Goal: Find specific page/section: Find specific page/section

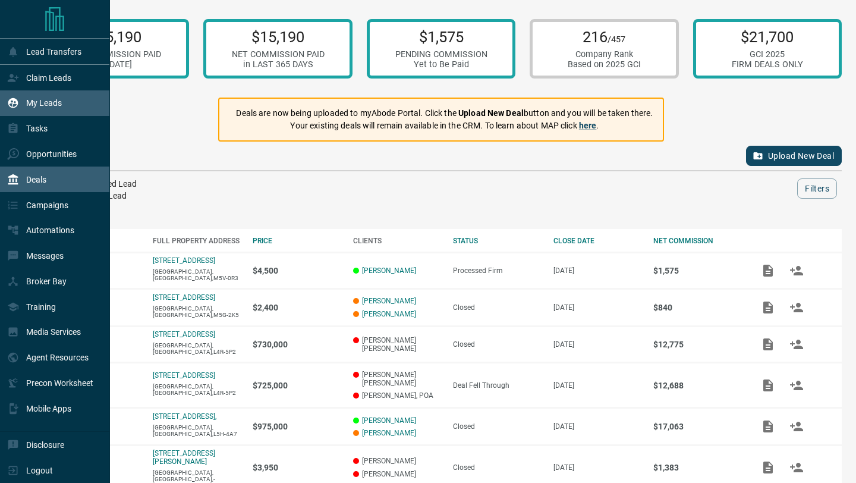
click at [7, 99] on icon at bounding box center [13, 103] width 12 height 12
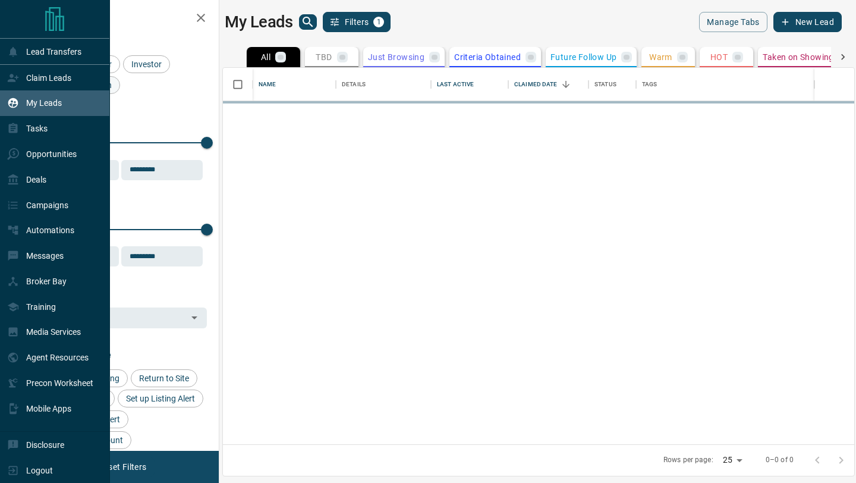
scroll to position [376, 631]
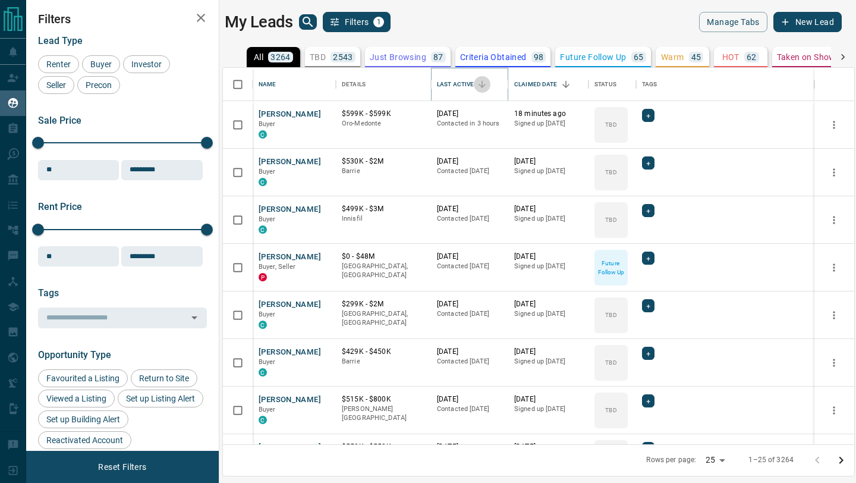
click at [478, 79] on icon "Sort" at bounding box center [482, 84] width 11 height 11
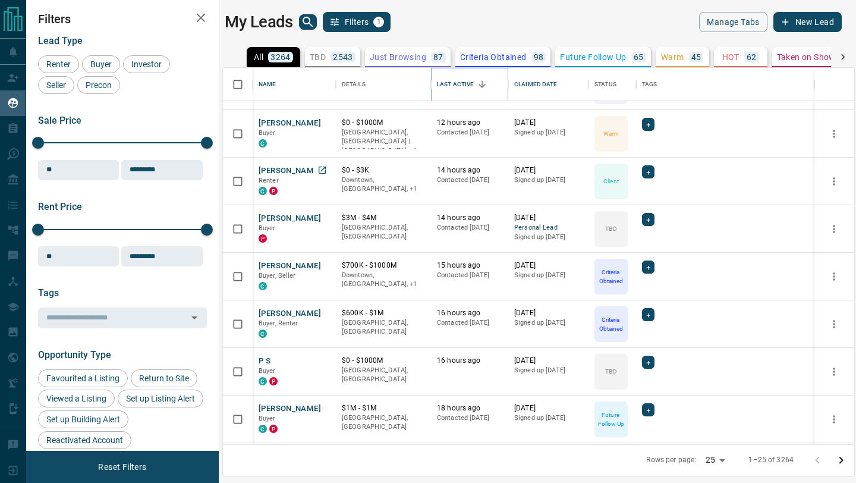
scroll to position [805, 0]
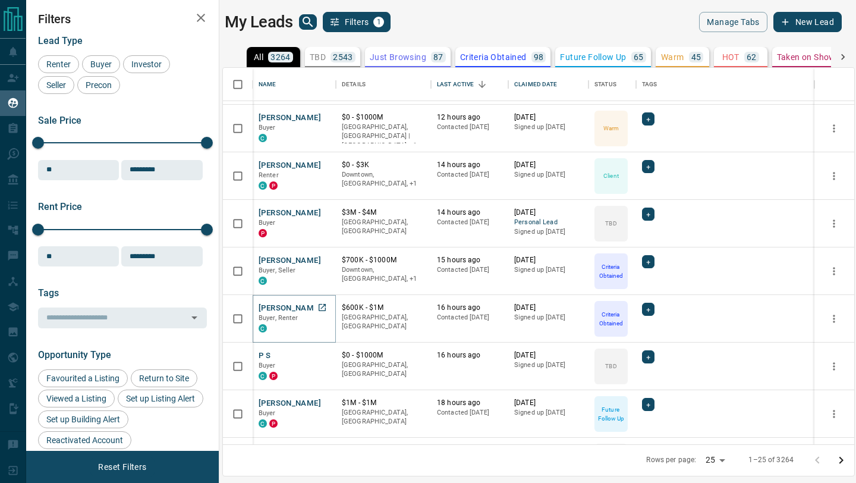
click at [283, 307] on button "[PERSON_NAME]" at bounding box center [290, 308] width 62 height 11
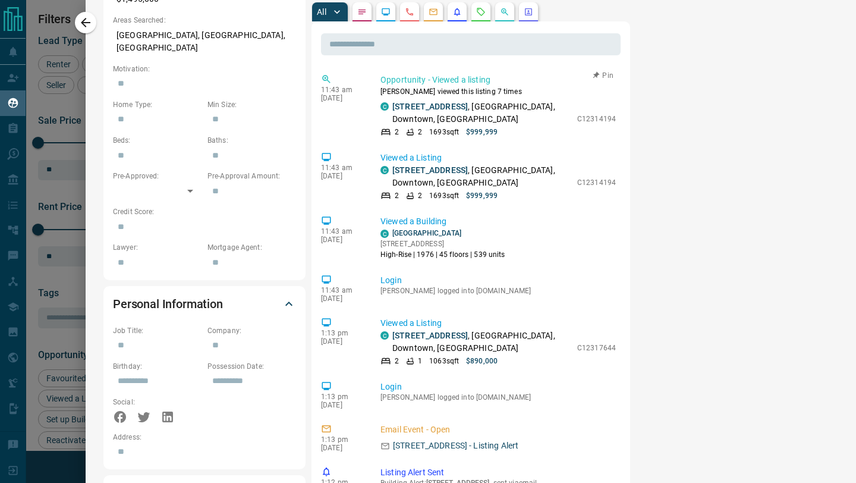
scroll to position [873, 0]
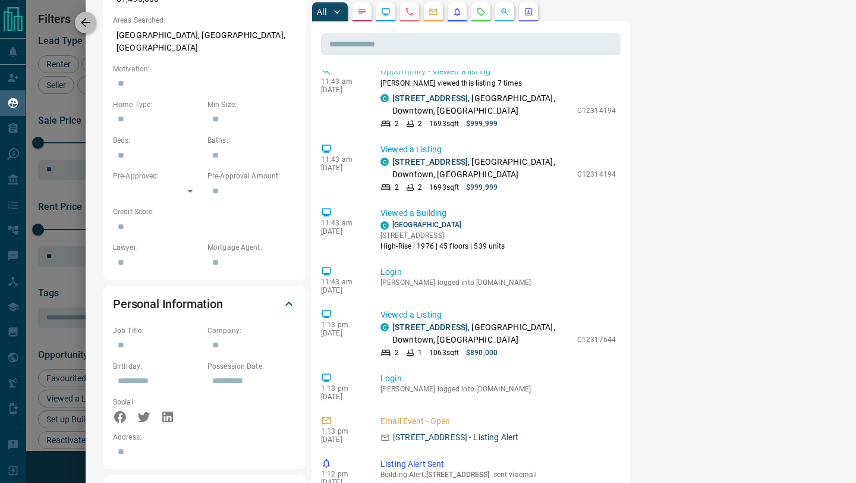
click at [89, 14] on button "button" at bounding box center [85, 22] width 21 height 21
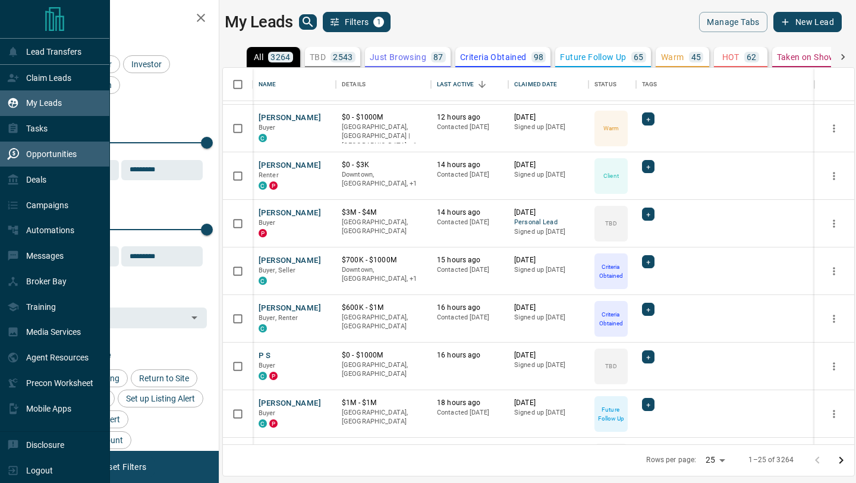
click at [7, 162] on div "Opportunities" at bounding box center [42, 154] width 70 height 20
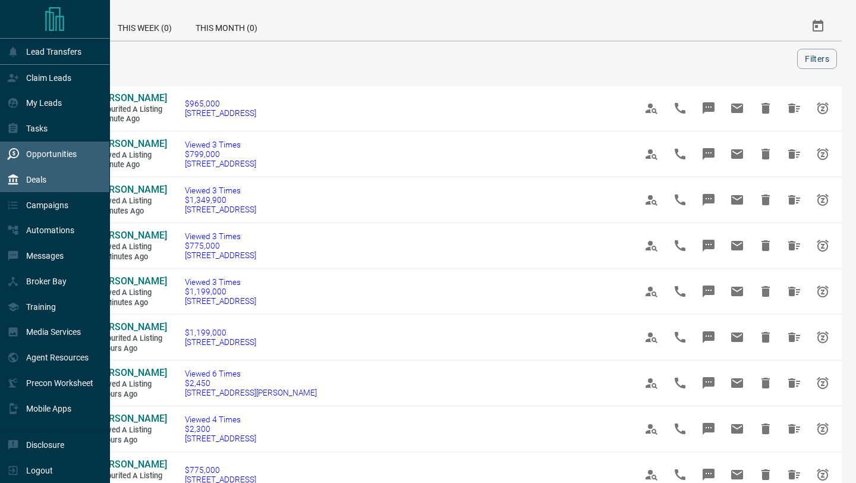
click at [17, 177] on icon at bounding box center [13, 180] width 12 height 12
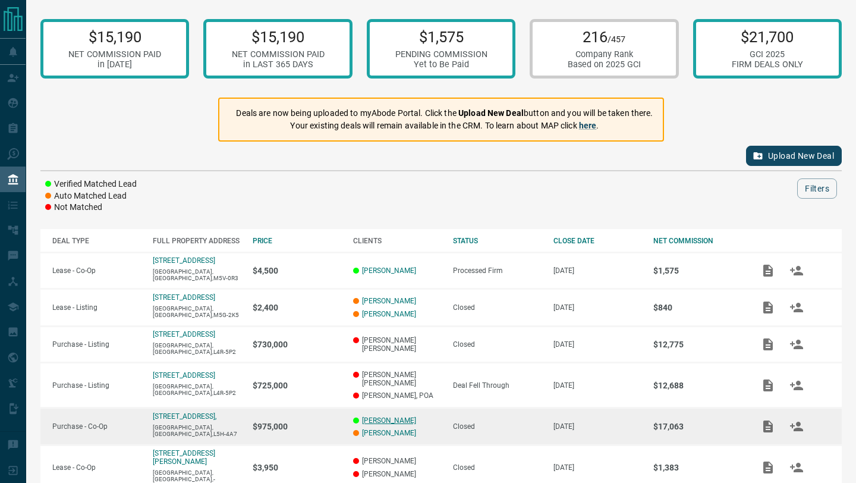
click at [404, 416] on link "[PERSON_NAME]" at bounding box center [389, 420] width 54 height 8
